Goal: Task Accomplishment & Management: Manage account settings

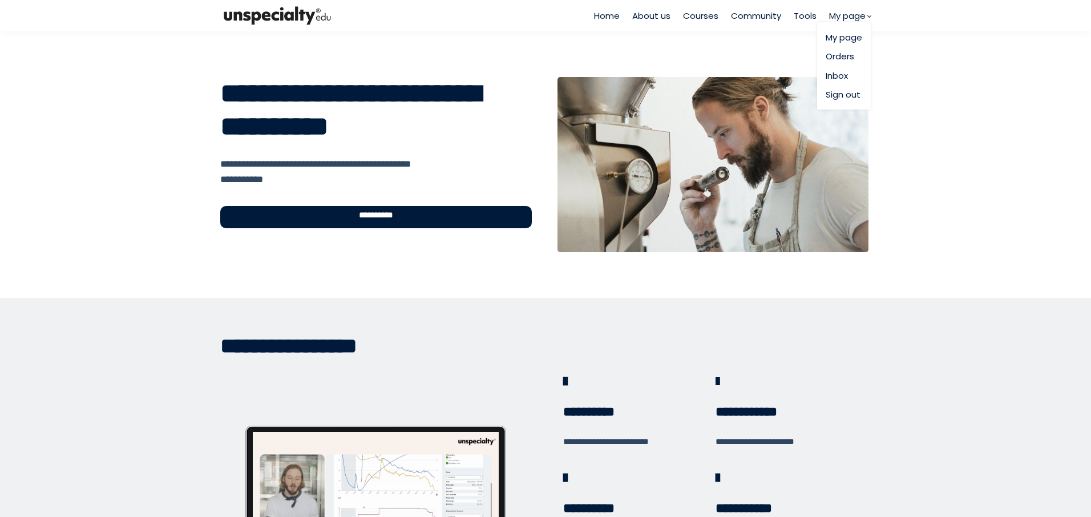
click at [859, 17] on span "My page" at bounding box center [847, 15] width 37 height 13
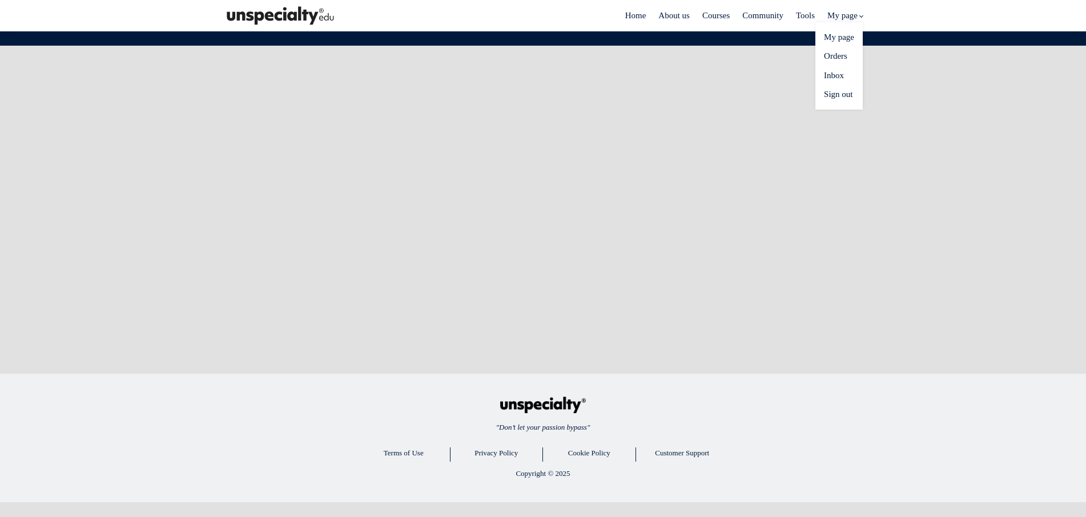
click at [855, 15] on span "My page" at bounding box center [842, 15] width 30 height 13
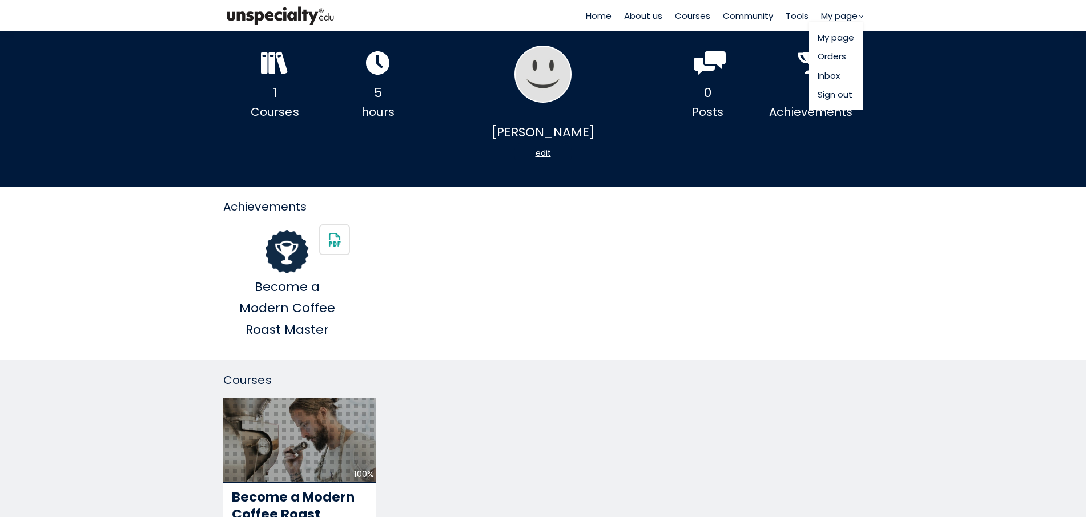
click at [832, 98] on link "Sign out" at bounding box center [835, 94] width 37 height 13
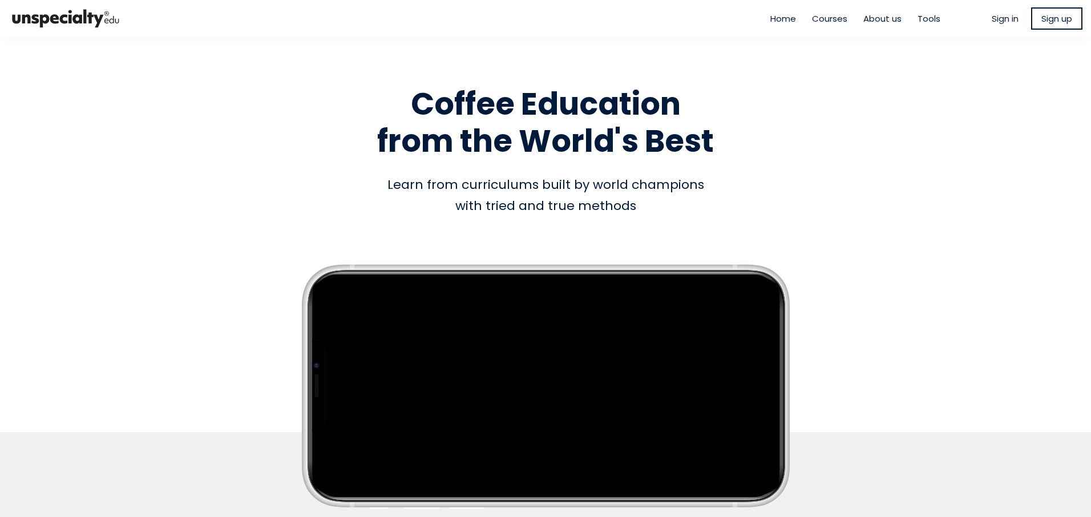
type input "**********"
click at [993, 20] on span "Sign in" at bounding box center [1005, 18] width 27 height 13
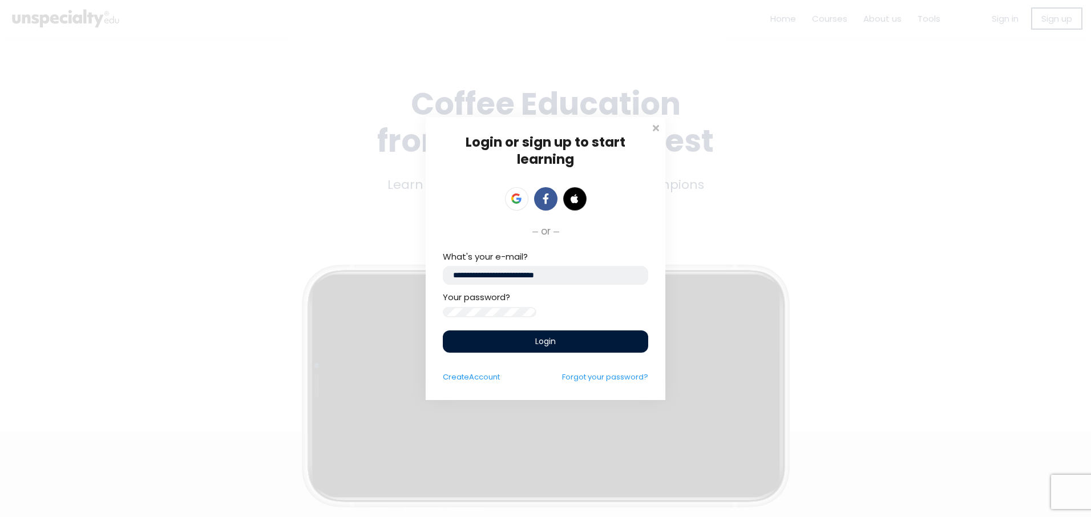
click at [374, 319] on div "Login or sign up to start learning Login to start learning Start learning" at bounding box center [545, 258] width 1091 height 517
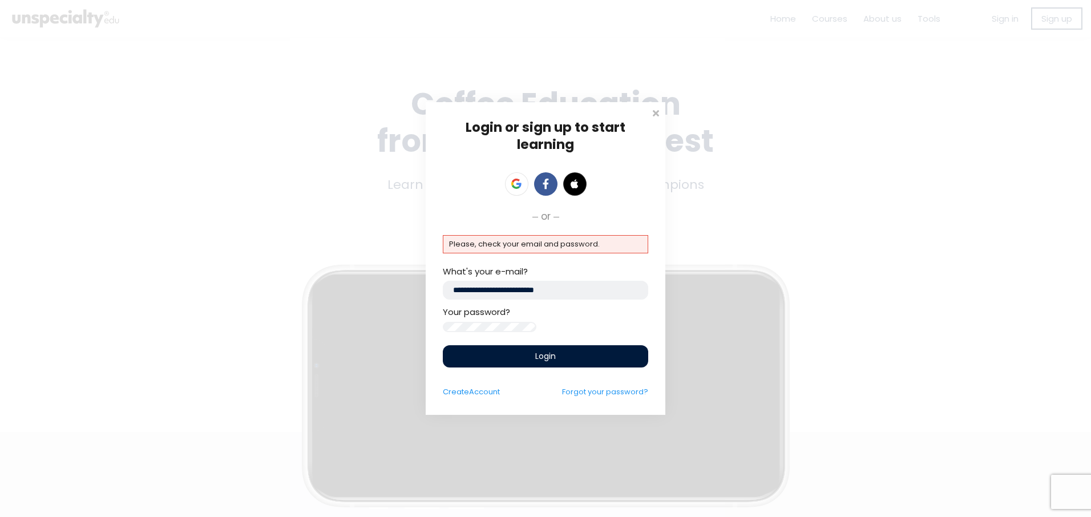
click at [277, 326] on div "Login or sign up to start learning Login to start learning Start learning" at bounding box center [545, 258] width 1091 height 517
click at [637, 397] on link "Forgot your password?" at bounding box center [605, 391] width 86 height 11
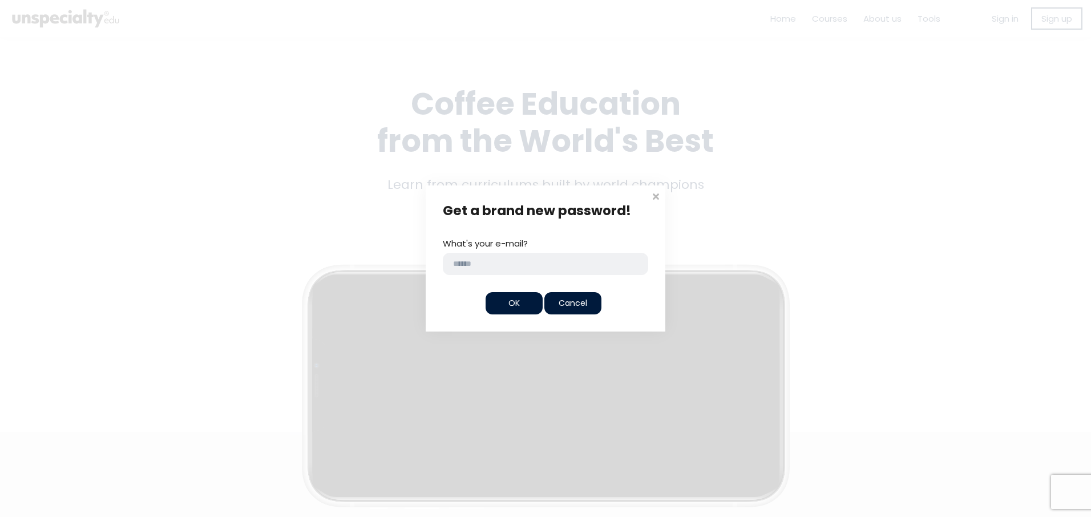
click at [535, 263] on input "email" at bounding box center [545, 264] width 205 height 22
type input "**********"
click at [525, 301] on div "OK" at bounding box center [514, 303] width 57 height 22
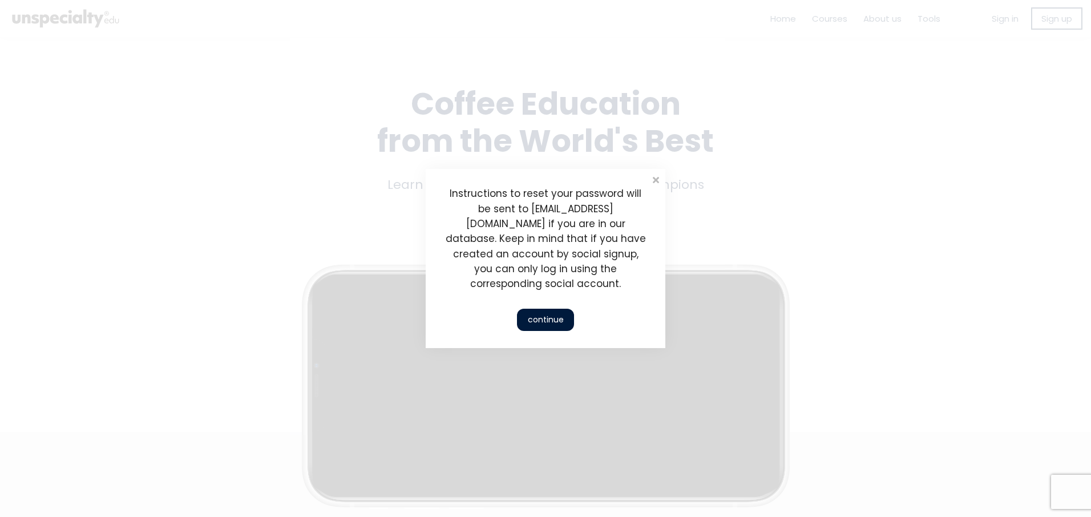
click at [547, 317] on div "continue" at bounding box center [545, 320] width 57 height 22
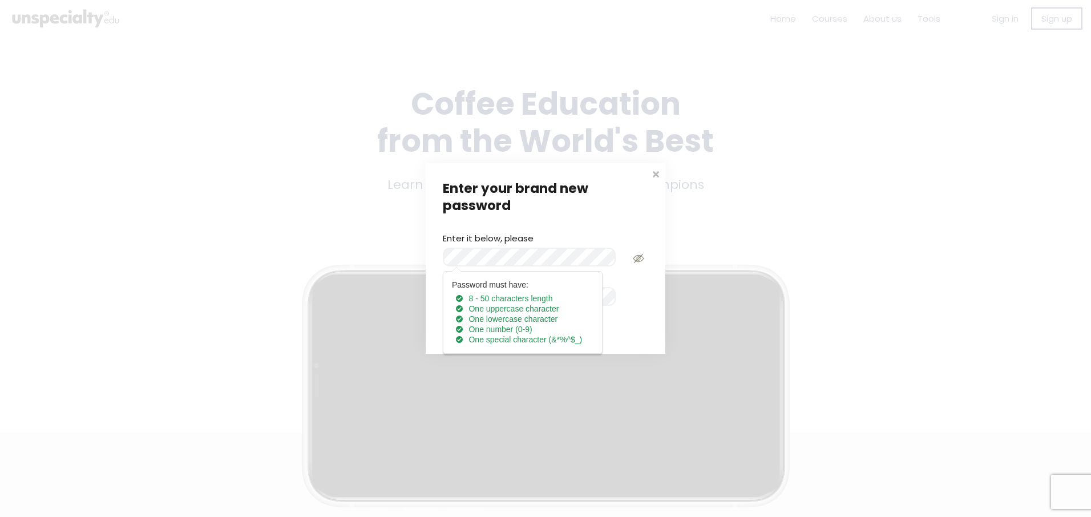
click at [300, 247] on div "Enter your brand new password Enter it below, please Password must have: 8 - 50…" at bounding box center [545, 258] width 1091 height 517
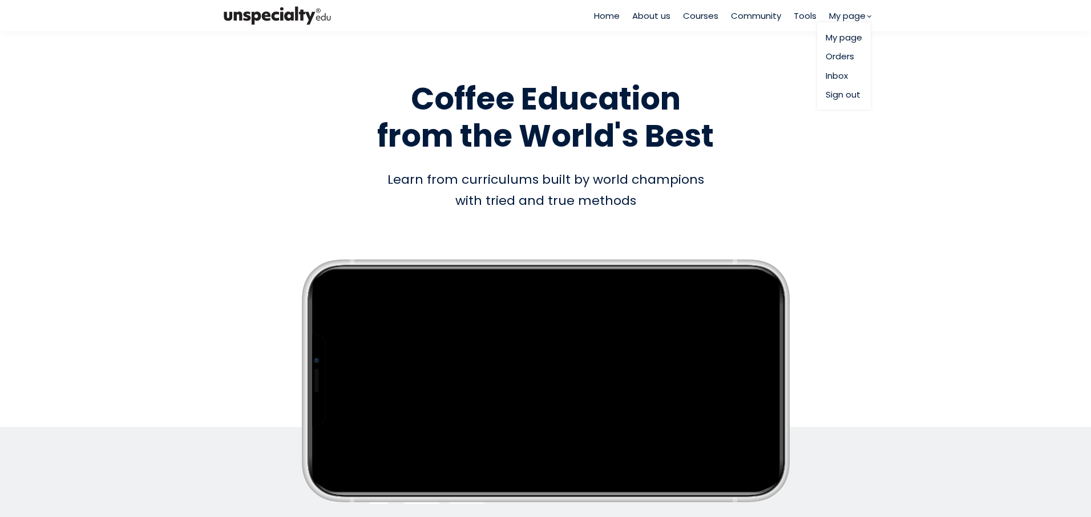
click at [845, 95] on link "Sign out" at bounding box center [844, 94] width 37 height 13
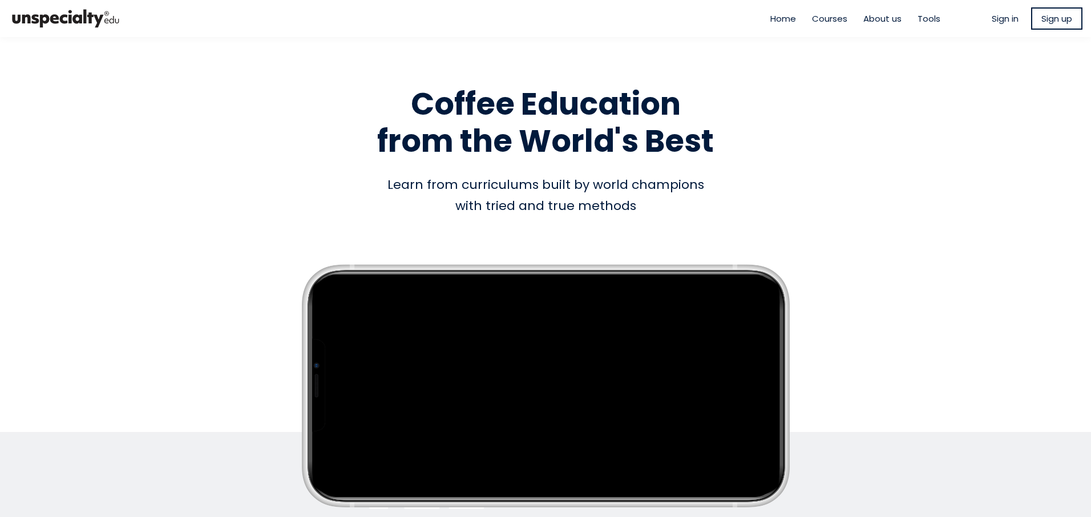
type input "**********"
click at [998, 18] on span "Sign in" at bounding box center [1005, 18] width 27 height 13
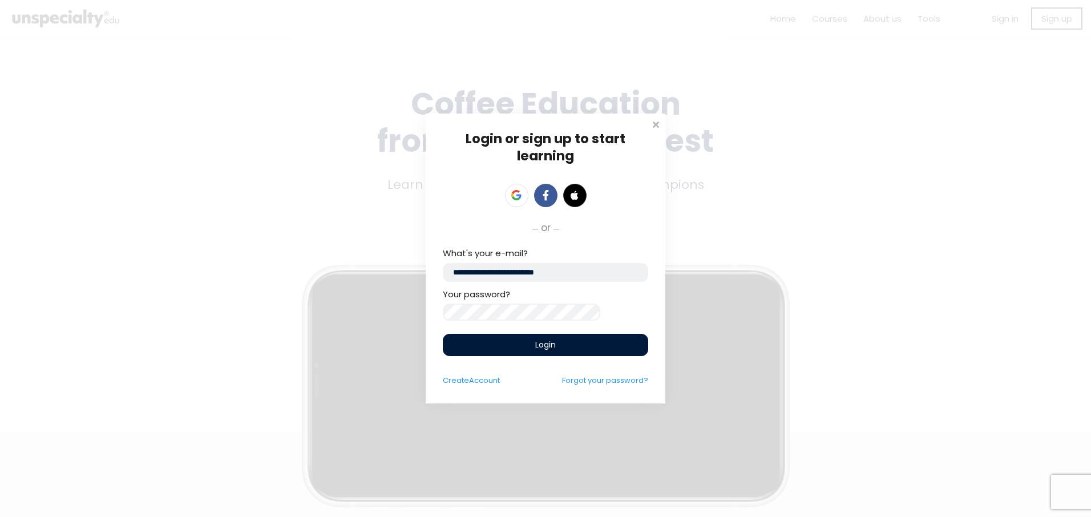
click at [400, 322] on div "Login or sign up to start learning Login to start learning Start learning" at bounding box center [545, 258] width 1091 height 517
click at [548, 350] on span "Login" at bounding box center [545, 345] width 21 height 12
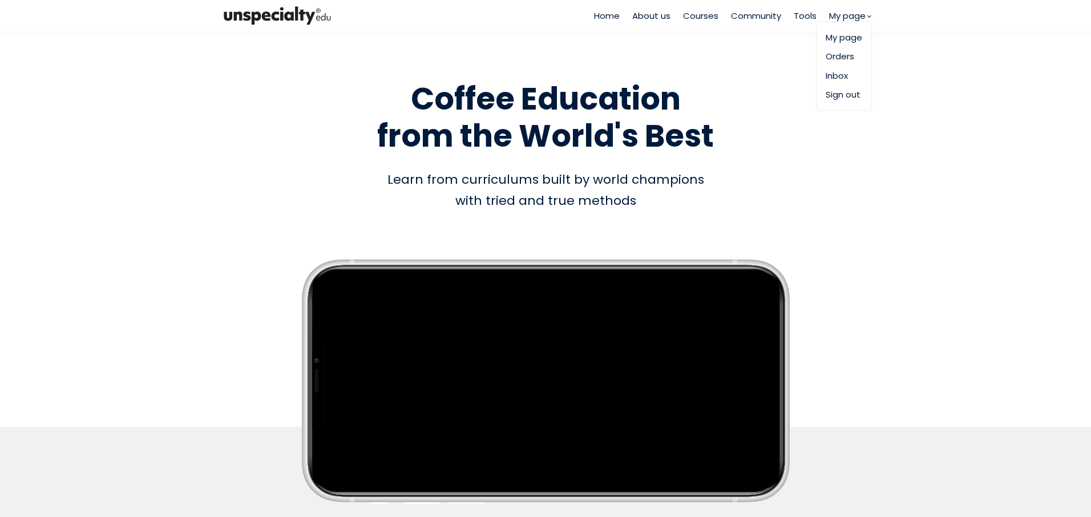
click at [852, 95] on link "Sign out" at bounding box center [844, 94] width 37 height 13
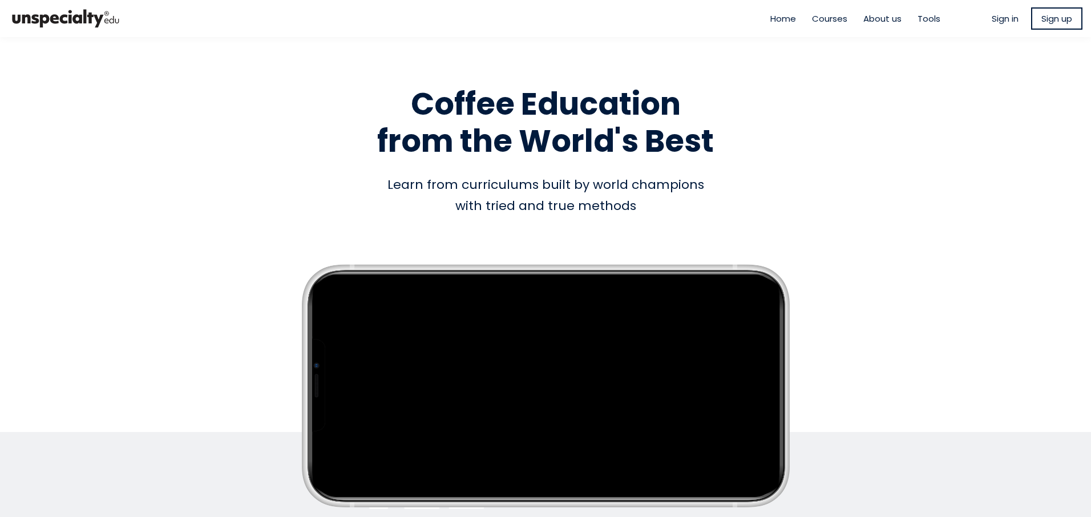
type input "**********"
click at [1006, 18] on span "Sign in" at bounding box center [1005, 18] width 27 height 13
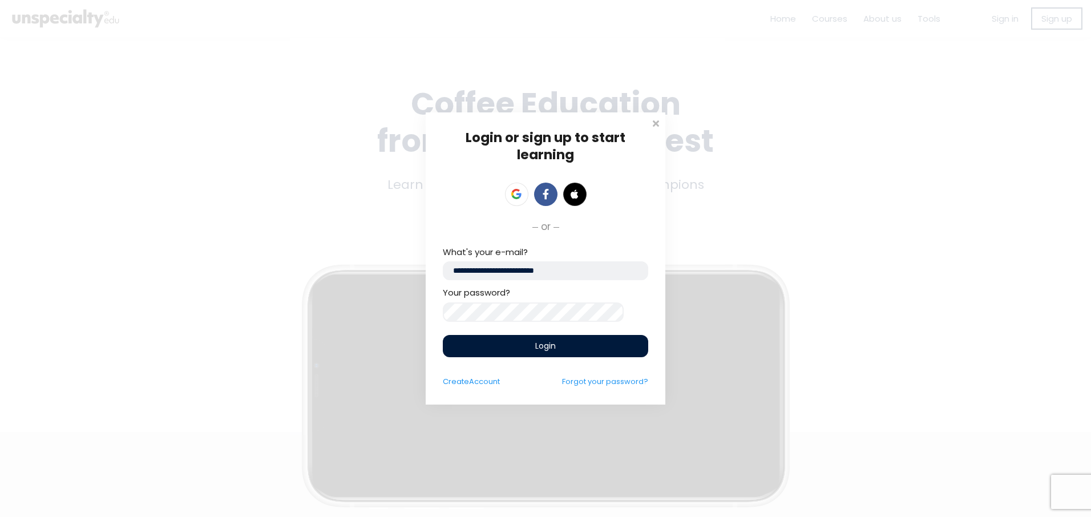
click at [336, 288] on div "Login or sign up to start learning Login to start learning Start learning" at bounding box center [545, 258] width 1091 height 517
click at [552, 348] on span "Login" at bounding box center [545, 346] width 21 height 12
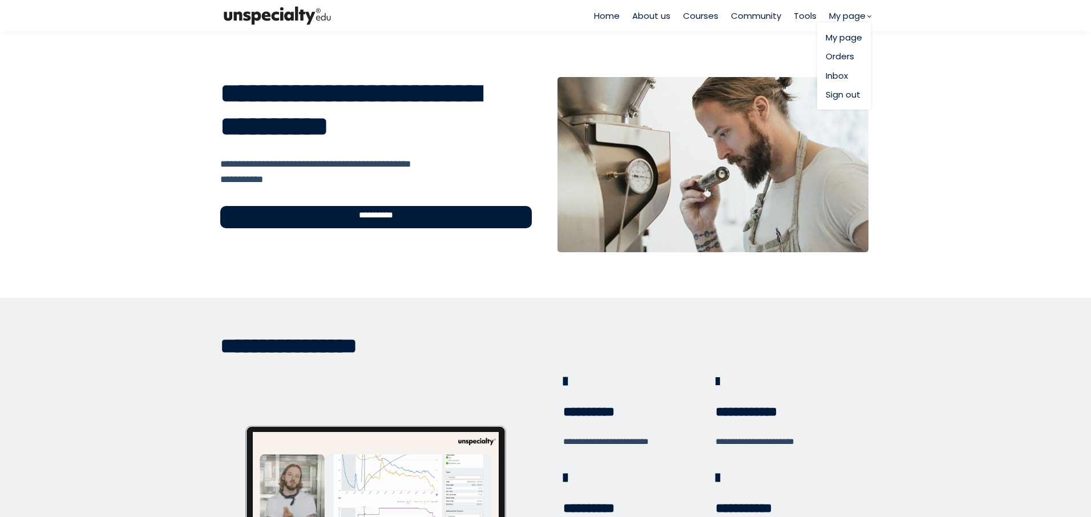
click at [851, 92] on link "Sign out" at bounding box center [844, 94] width 37 height 13
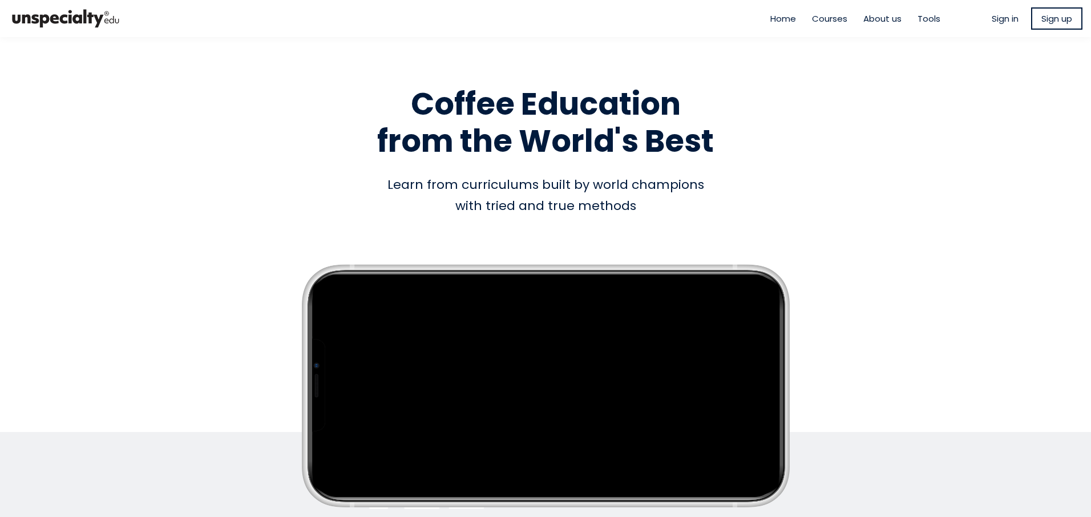
type input "**********"
click at [1006, 19] on span "Sign in" at bounding box center [1005, 18] width 27 height 13
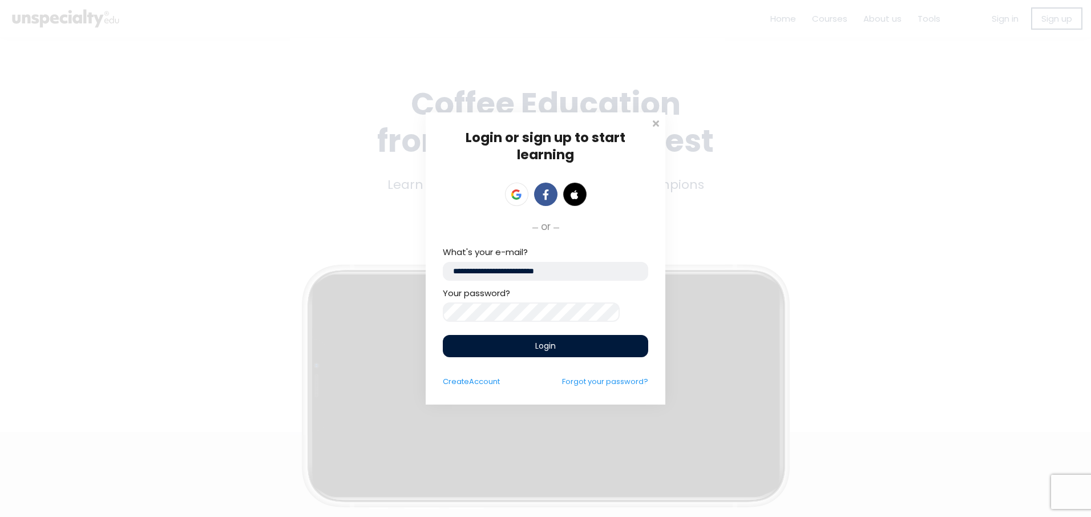
click at [310, 317] on div "Login or sign up to start learning Login to start learning Start learning" at bounding box center [545, 258] width 1091 height 517
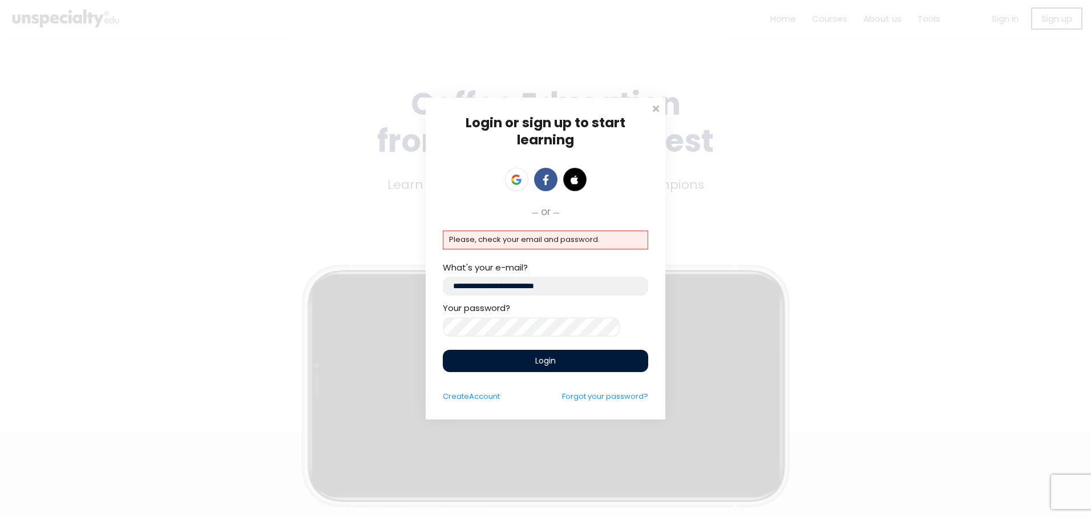
click at [408, 328] on div "Login or sign up to start learning Login to start learning Start learning" at bounding box center [545, 258] width 1091 height 517
